Goal: Ask a question

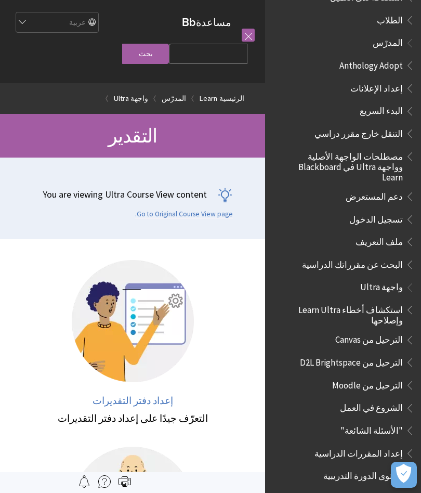
scroll to position [747, 0]
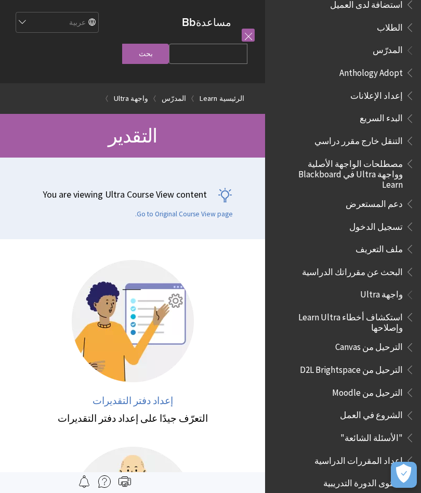
click at [370, 218] on span "تسجيل الدخول" at bounding box center [376, 225] width 54 height 14
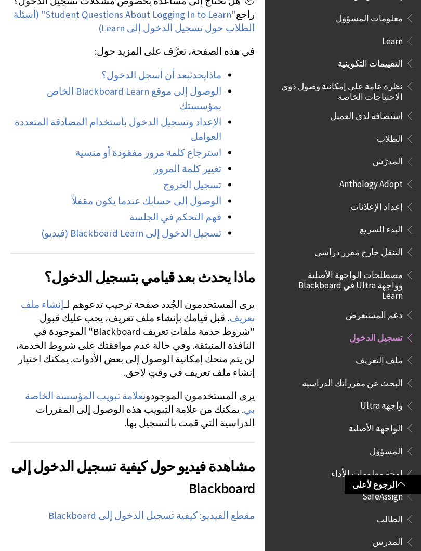
scroll to position [576, 0]
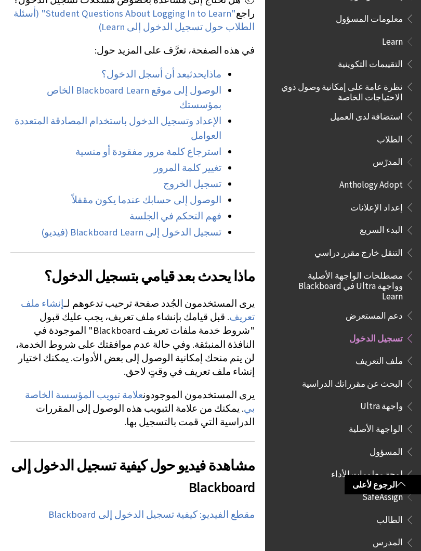
click at [394, 130] on span "الطلاب" at bounding box center [390, 137] width 26 height 14
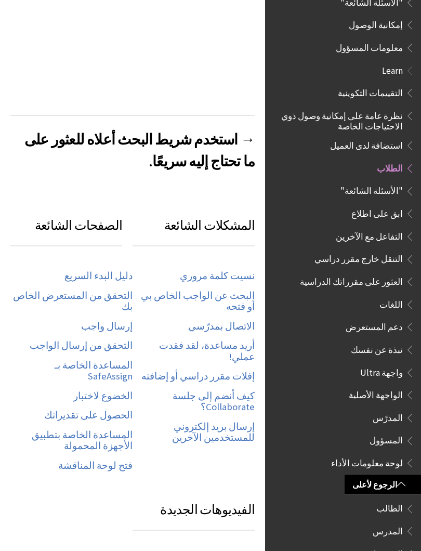
scroll to position [312, 0]
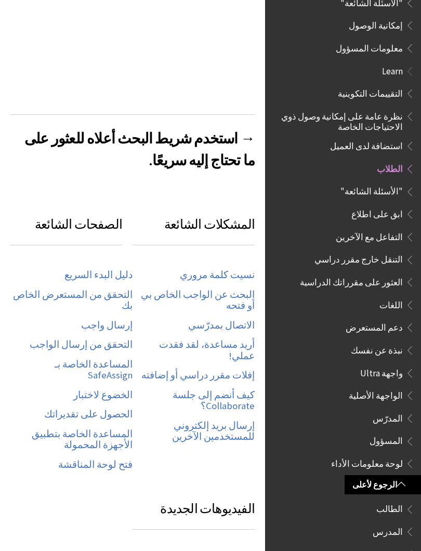
click at [243, 269] on link "نسيت كلمة مروري" at bounding box center [217, 275] width 75 height 12
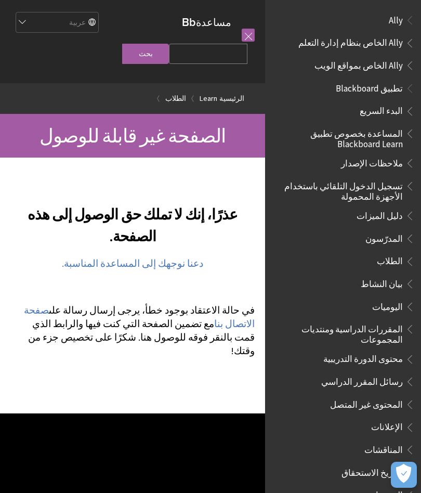
click at [249, 327] on link "صفحة الاتصال بنا" at bounding box center [139, 317] width 231 height 26
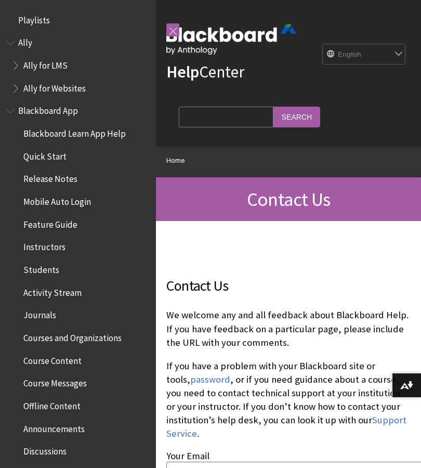
click at [197, 381] on link "password" at bounding box center [210, 379] width 40 height 12
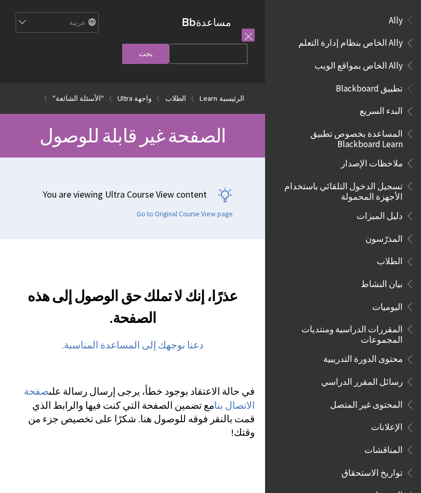
click at [70, 398] on link "صفحة الاتصال بنا" at bounding box center [139, 398] width 231 height 26
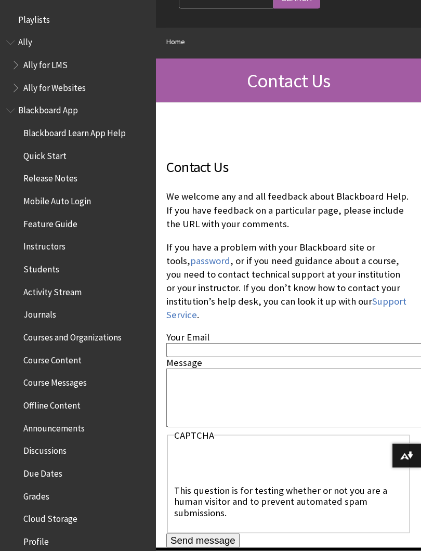
scroll to position [119, 0]
click at [236, 351] on input "Your Email" at bounding box center [343, 349] width 354 height 14
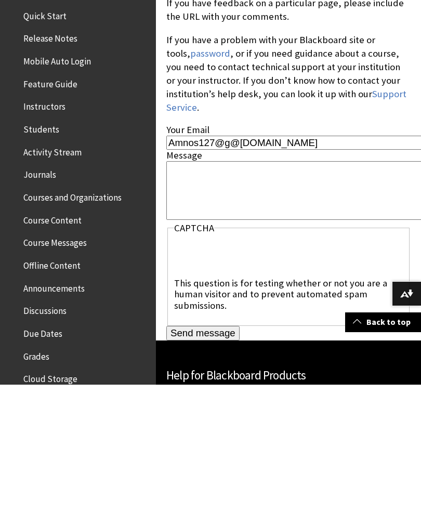
scroll to position [197, 0]
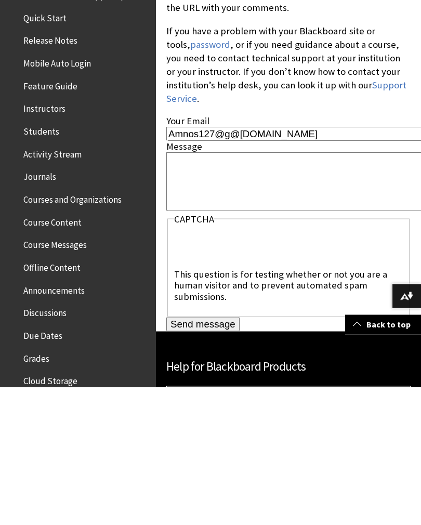
type input "Amnos127@g@ail.com"
click at [362, 290] on textarea "Message" at bounding box center [343, 319] width 355 height 59
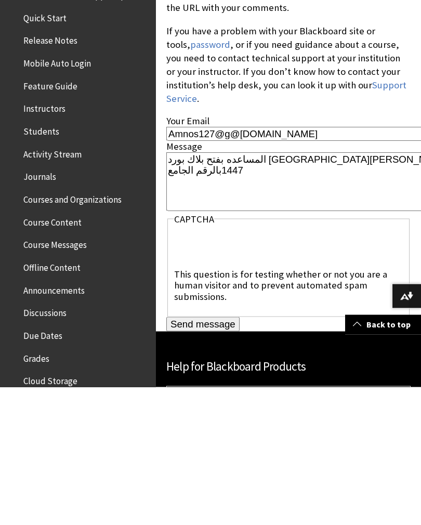
scroll to position [197, 1]
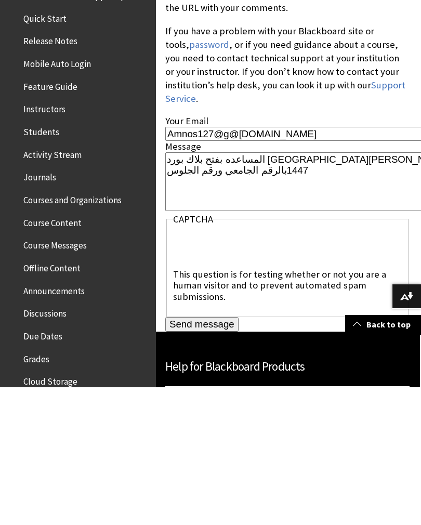
type textarea "المساعده بفتح بلاك بورد جامعة الملك عبد العزيز عن بعد 1447بالرقم الجامعي ورقم ا…"
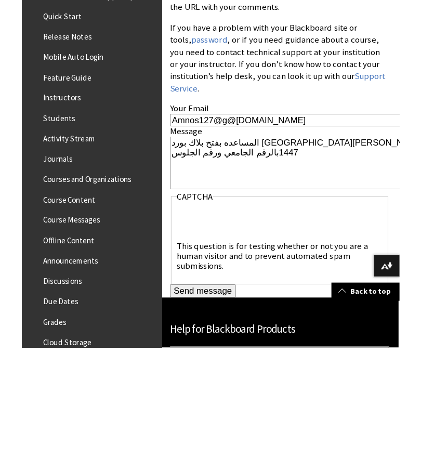
scroll to position [335, 1]
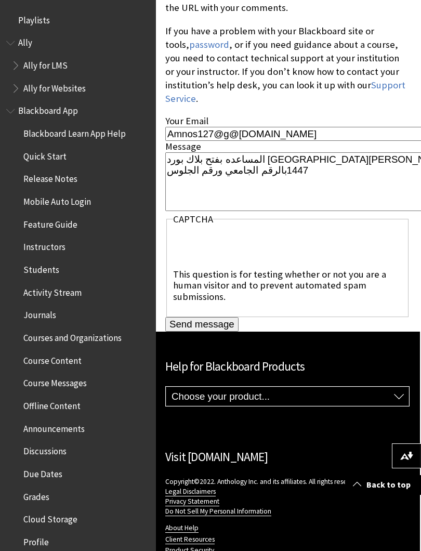
click at [235, 328] on input "Send message" at bounding box center [201, 324] width 73 height 15
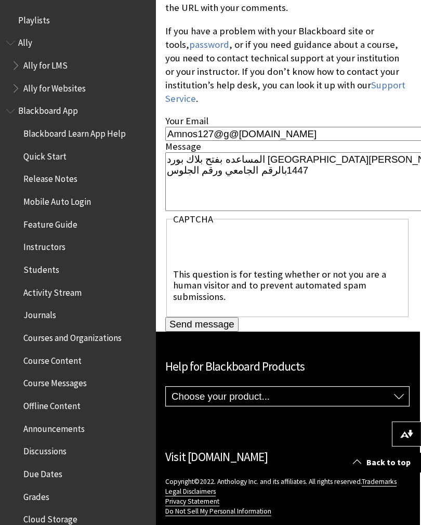
click at [209, 326] on input "Send message" at bounding box center [201, 324] width 73 height 15
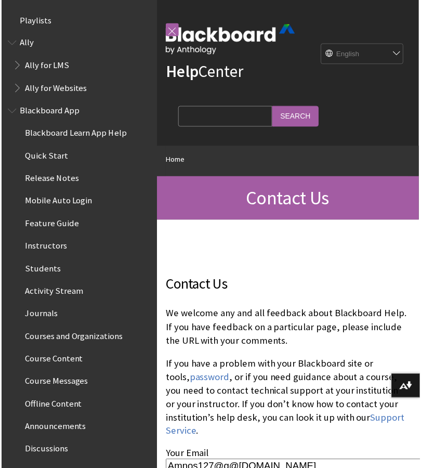
scroll to position [0, 1]
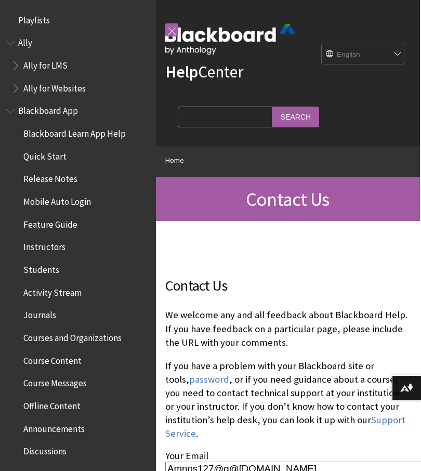
click at [389, 52] on select "English عربية Català Cymraeg Deutsch Español Suomi Français עברית Italiano 日本語 …" at bounding box center [363, 54] width 83 height 21
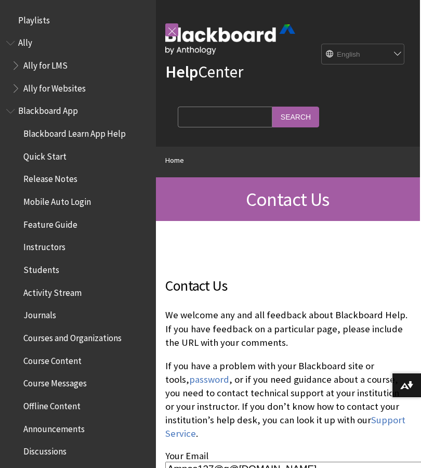
select select "/ar-sa/Contact_Us"
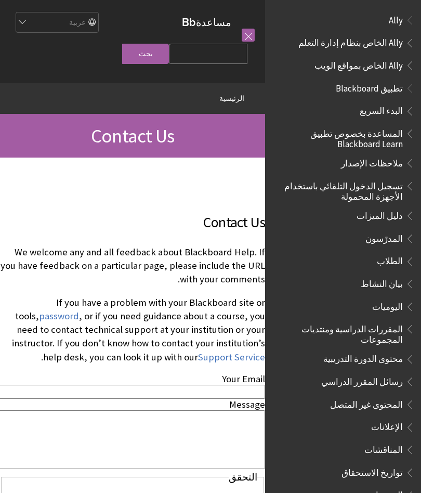
click at [382, 87] on span "تطبيق Blackboard" at bounding box center [369, 87] width 67 height 14
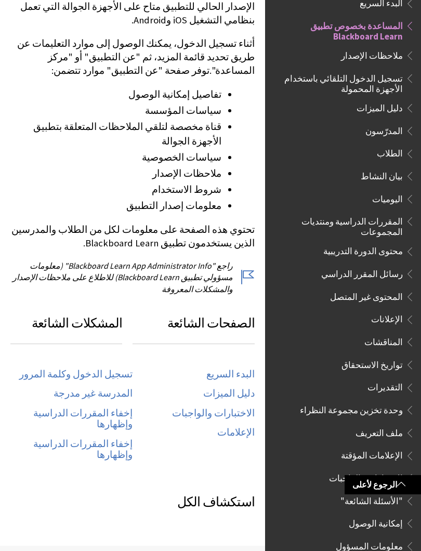
scroll to position [289, 0]
click at [122, 368] on link "تسجيل الدخول وكلمة المرور" at bounding box center [75, 374] width 113 height 12
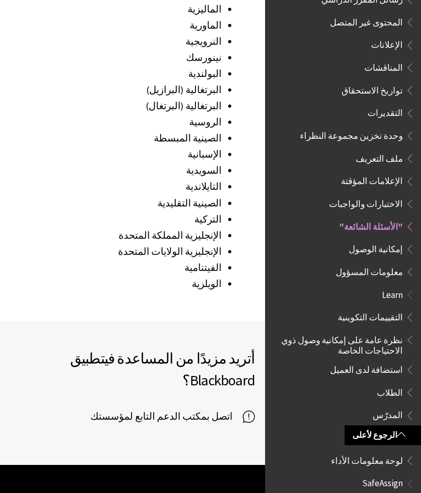
scroll to position [1557, 0]
click at [242, 409] on span "اتصل بمكتب الدعم التابع لمؤسستك" at bounding box center [166, 417] width 152 height 16
click at [393, 286] on span "Learn" at bounding box center [392, 293] width 21 height 14
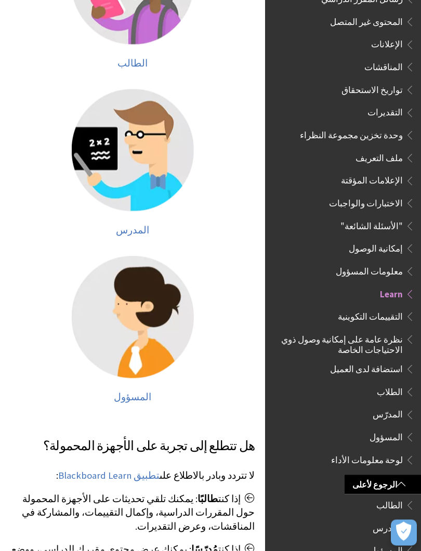
scroll to position [317, 0]
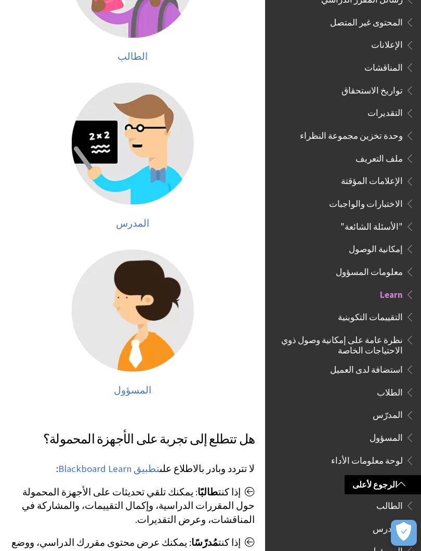
click at [148, 475] on link "تطبيق Blackboard Learn" at bounding box center [108, 468] width 101 height 12
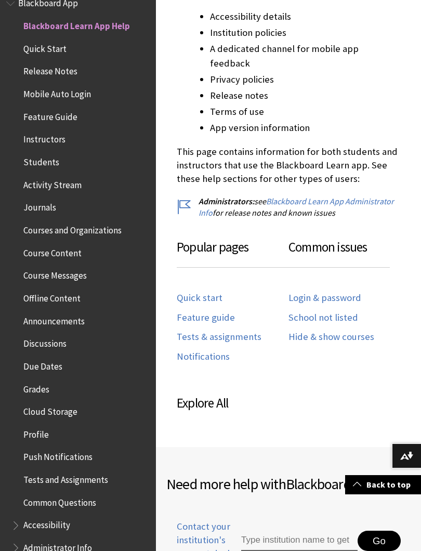
scroll to position [421, 0]
click at [209, 292] on link "Quick start" at bounding box center [200, 298] width 46 height 12
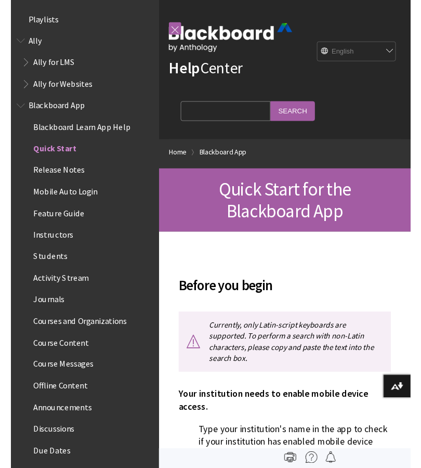
scroll to position [130, 0]
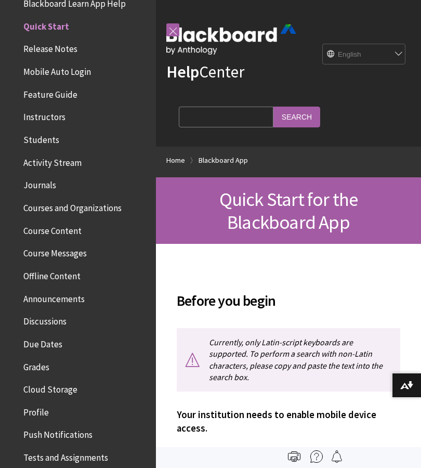
click at [398, 47] on select "English عربية Català Cymraeg Deutsch Español Suomi Français עברית Italiano 日本語 …" at bounding box center [364, 54] width 83 height 21
select select "/ar-sa/Blackboard_App/Quick_Start"
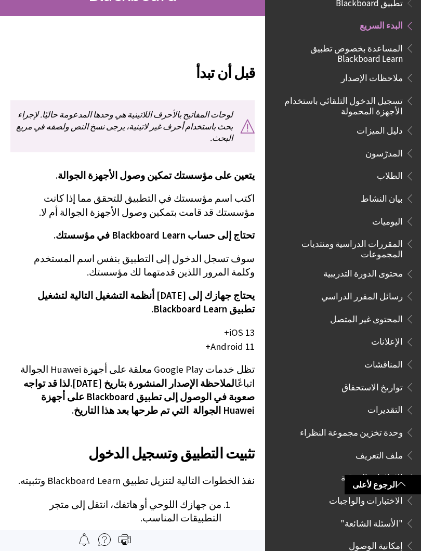
scroll to position [164, 0]
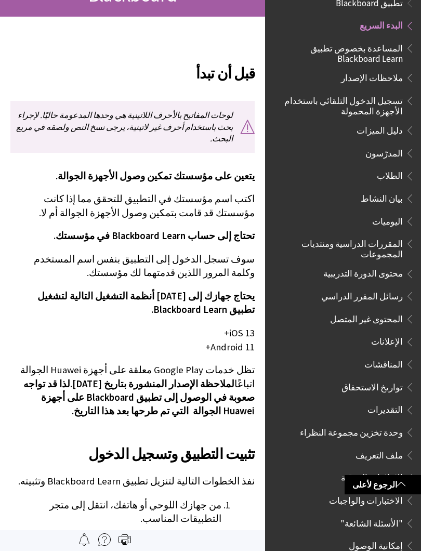
click at [244, 326] on p "iOS 13+ Android 11+" at bounding box center [132, 339] width 244 height 27
click at [240, 326] on p "iOS 13+ Android 11+" at bounding box center [132, 339] width 244 height 27
click at [237, 326] on p "iOS 13+ Android 11+" at bounding box center [132, 339] width 244 height 27
click at [240, 326] on p "iOS 13+ Android 11+" at bounding box center [132, 339] width 244 height 27
click at [241, 326] on p "iOS 13+ Android 11+" at bounding box center [132, 339] width 244 height 27
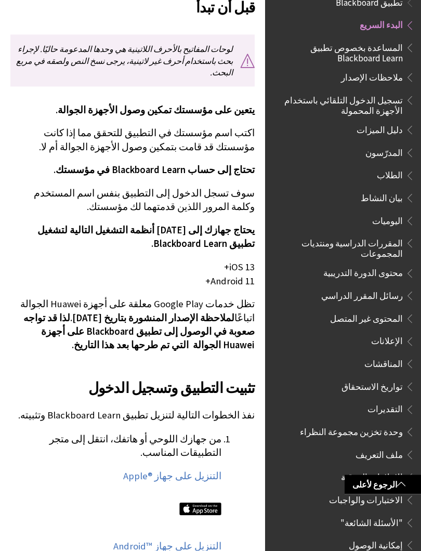
scroll to position [242, 0]
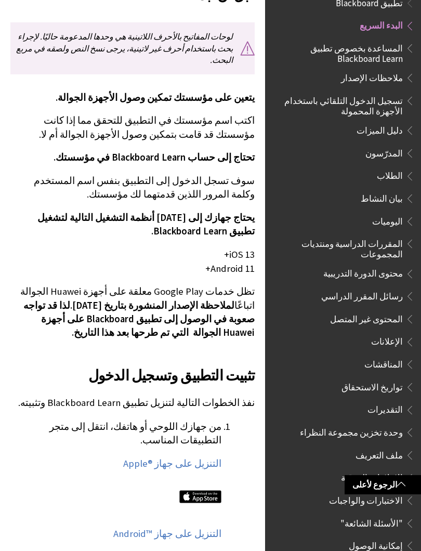
click at [206, 490] on img at bounding box center [200, 496] width 42 height 12
click at [207, 457] on link "التنزيل على جهاز Apple®‎" at bounding box center [172, 463] width 98 height 12
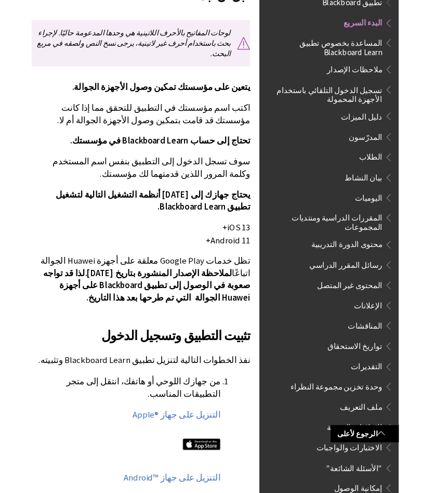
scroll to position [271, 0]
